Goal: Information Seeking & Learning: Check status

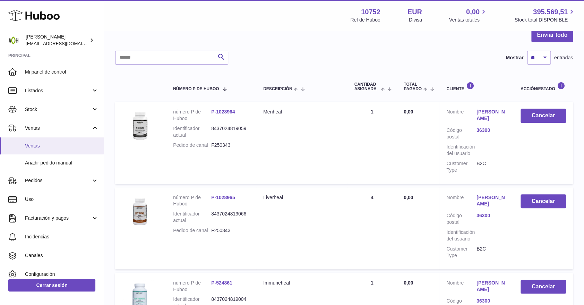
click at [37, 148] on span "Ventas" at bounding box center [61, 145] width 73 height 7
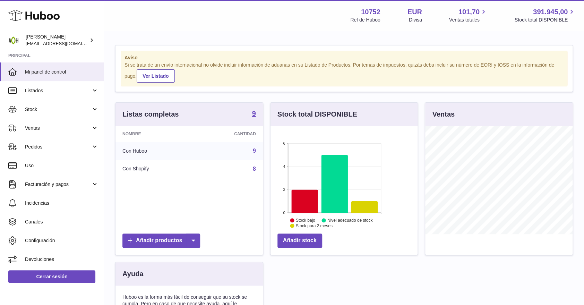
scroll to position [108, 147]
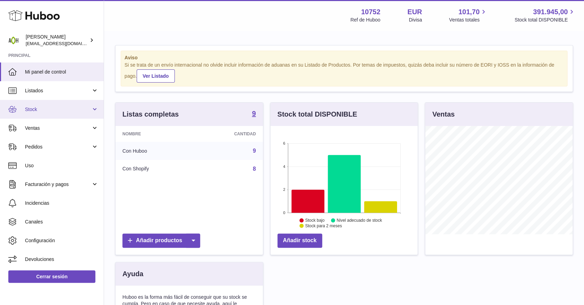
click at [32, 108] on span "Stock" at bounding box center [58, 109] width 66 height 7
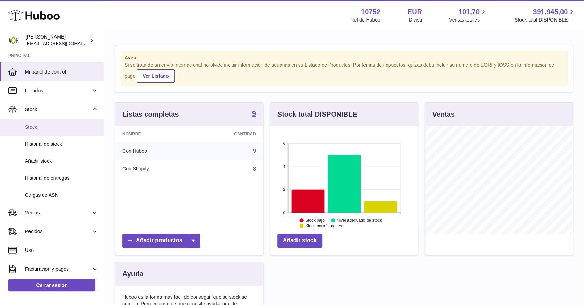
click at [31, 125] on span "Stock" at bounding box center [61, 127] width 73 height 7
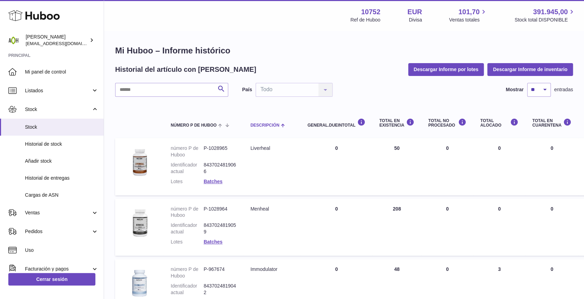
click at [256, 123] on span "Descripción" at bounding box center [264, 125] width 29 height 5
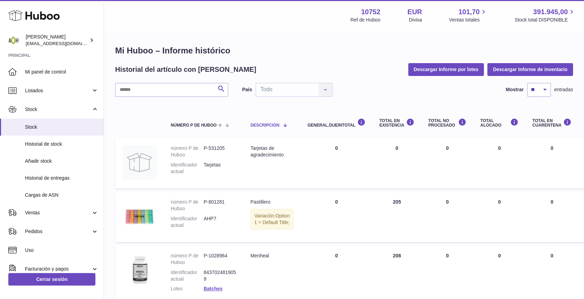
click at [256, 123] on span "Descripción" at bounding box center [264, 125] width 29 height 5
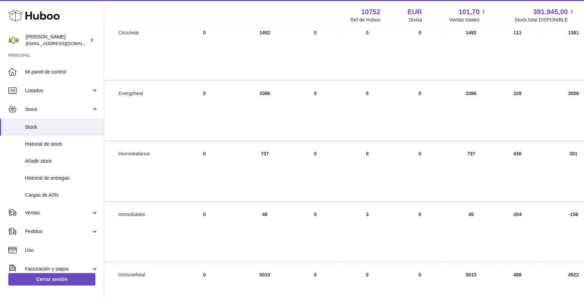
scroll to position [77, 132]
